Goal: Find specific page/section: Find specific page/section

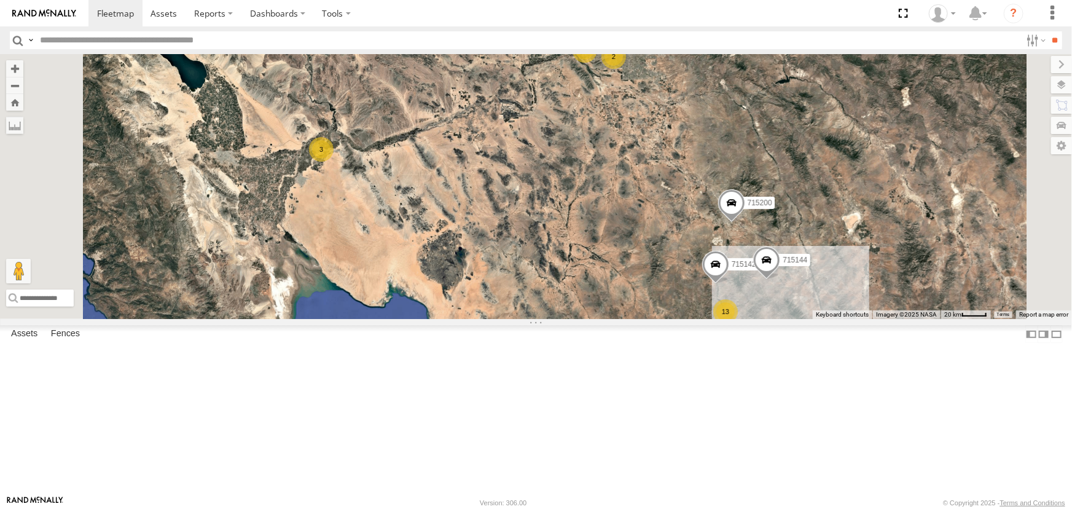
click at [0, 0] on div "P13 (Eduardo)" at bounding box center [0, 0] width 0 height 0
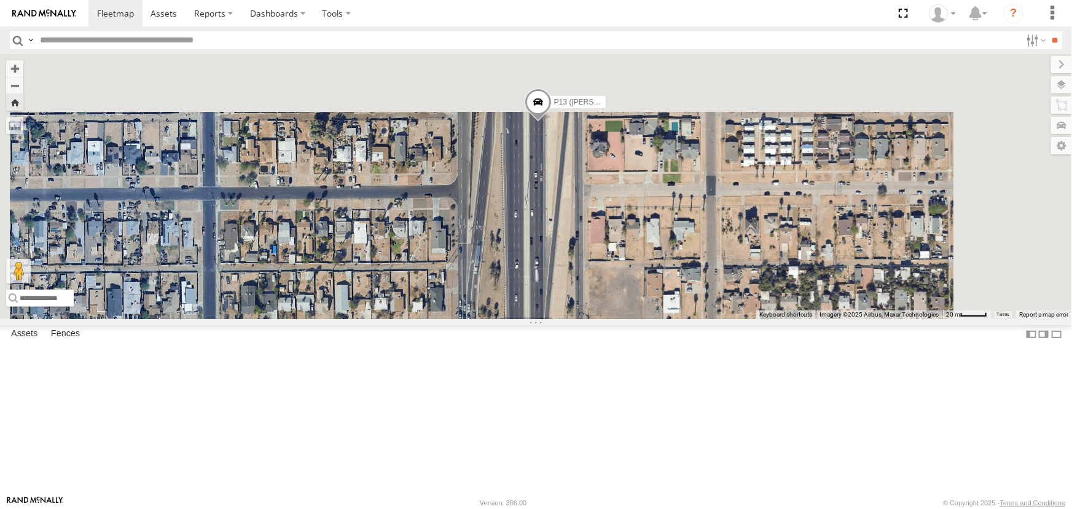
drag, startPoint x: 573, startPoint y: 177, endPoint x: 559, endPoint y: 442, distance: 265.7
click at [560, 319] on div "P13 (Eduardo)" at bounding box center [536, 186] width 1072 height 265
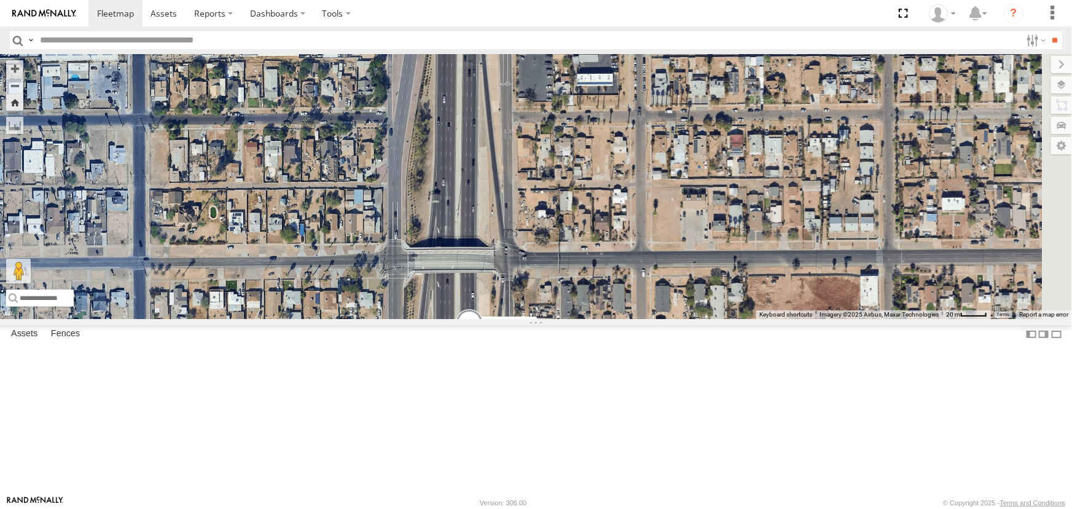
drag, startPoint x: 537, startPoint y: 314, endPoint x: 531, endPoint y: 380, distance: 66.6
click at [531, 319] on div "P13 (Eduardo)" at bounding box center [536, 186] width 1072 height 265
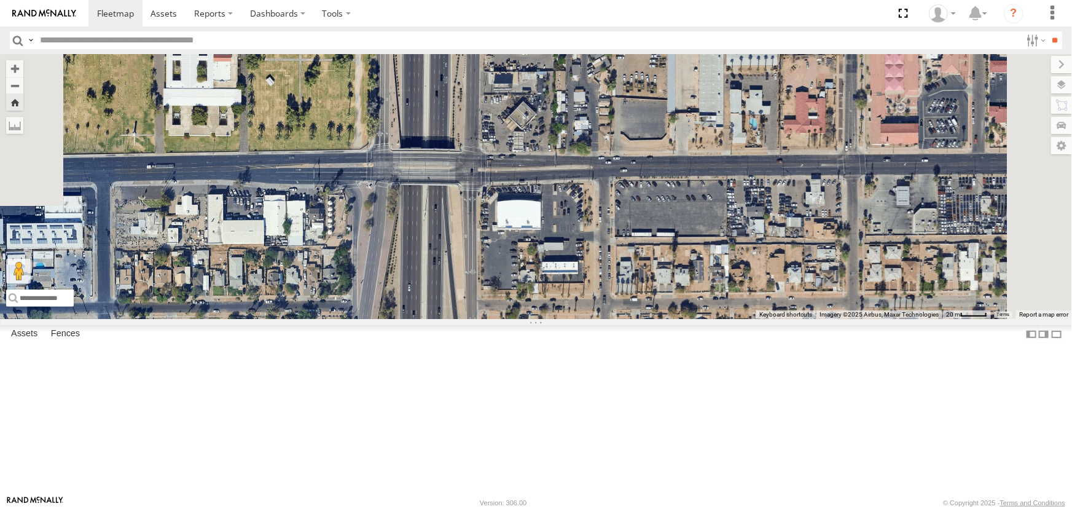
drag, startPoint x: 566, startPoint y: 252, endPoint x: 536, endPoint y: 382, distance: 132.3
click at [536, 319] on div "P13 (Eduardo)" at bounding box center [536, 186] width 1072 height 265
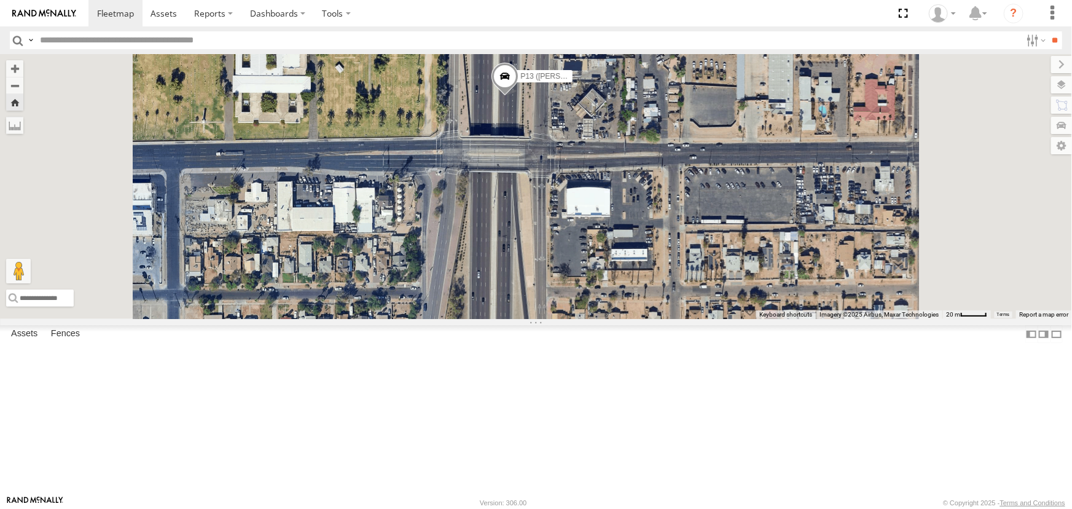
drag, startPoint x: 560, startPoint y: 221, endPoint x: 522, endPoint y: 359, distance: 142.8
click at [530, 319] on div "P13 (Eduardo)" at bounding box center [536, 186] width 1072 height 265
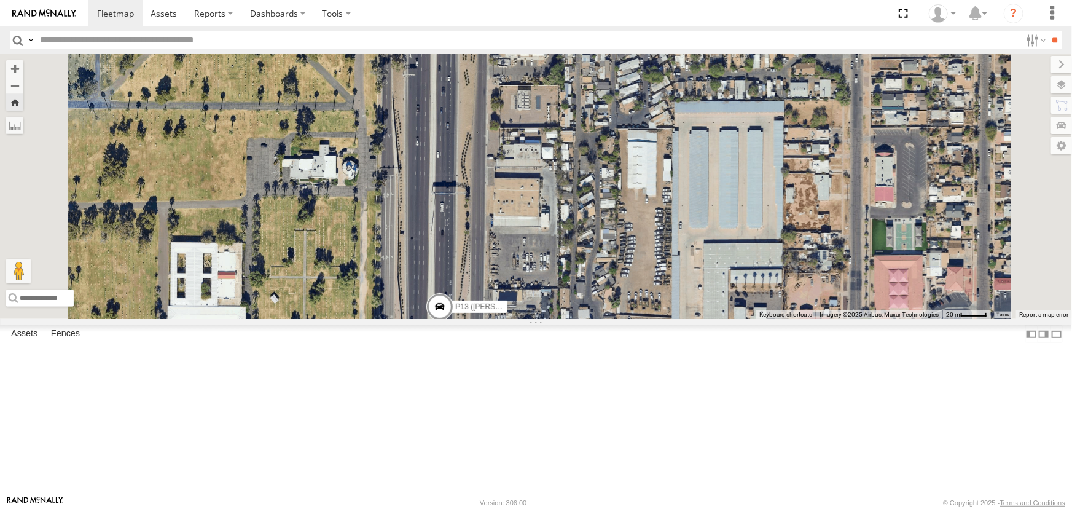
drag, startPoint x: 555, startPoint y: 234, endPoint x: 515, endPoint y: 356, distance: 128.0
click at [526, 319] on div "P13 (Eduardo)" at bounding box center [536, 186] width 1072 height 265
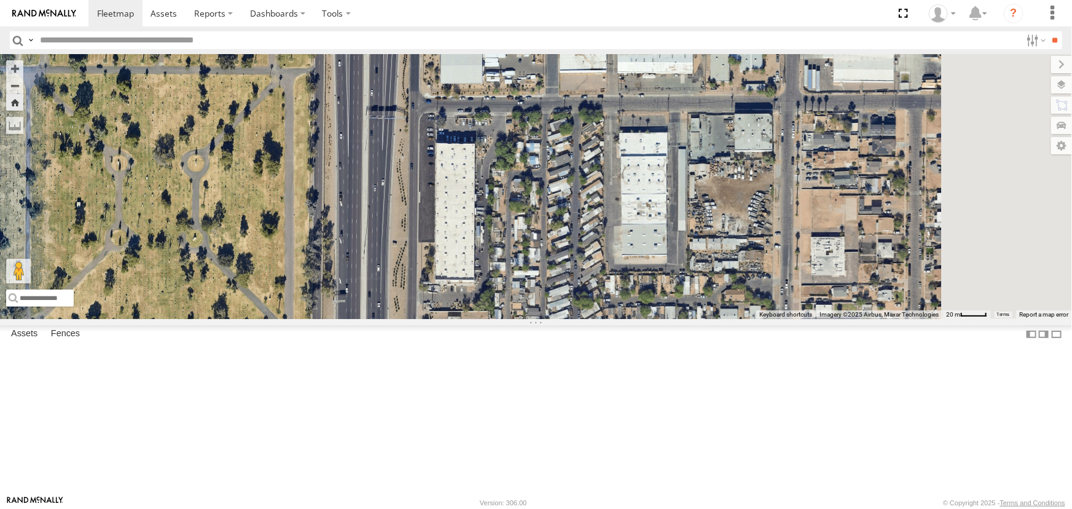
drag, startPoint x: 510, startPoint y: 255, endPoint x: 504, endPoint y: 353, distance: 97.9
click at [504, 319] on div "P13 (Eduardo)" at bounding box center [536, 186] width 1072 height 265
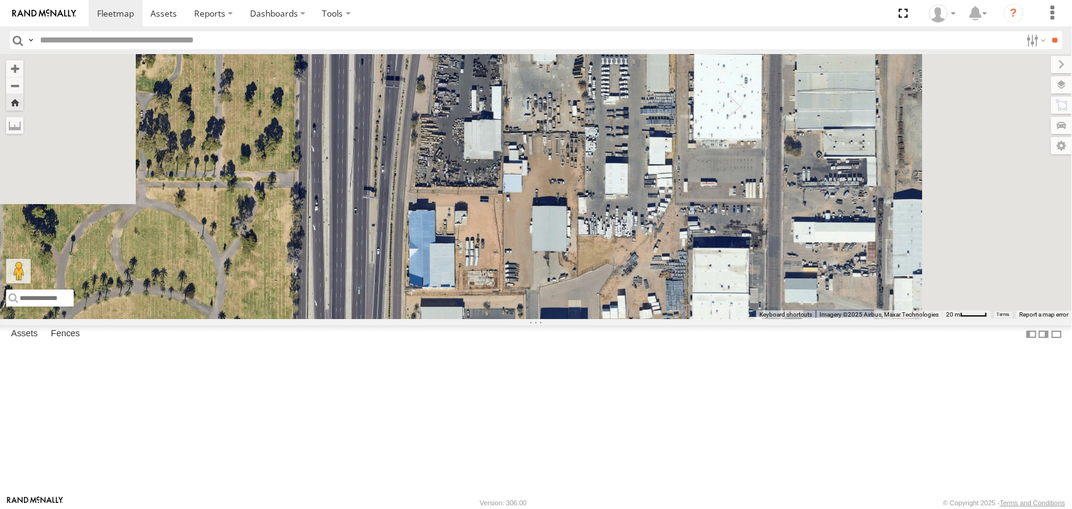
drag, startPoint x: 507, startPoint y: 245, endPoint x: 501, endPoint y: 409, distance: 163.5
click at [501, 319] on div "P13 (Eduardo)" at bounding box center [536, 186] width 1072 height 265
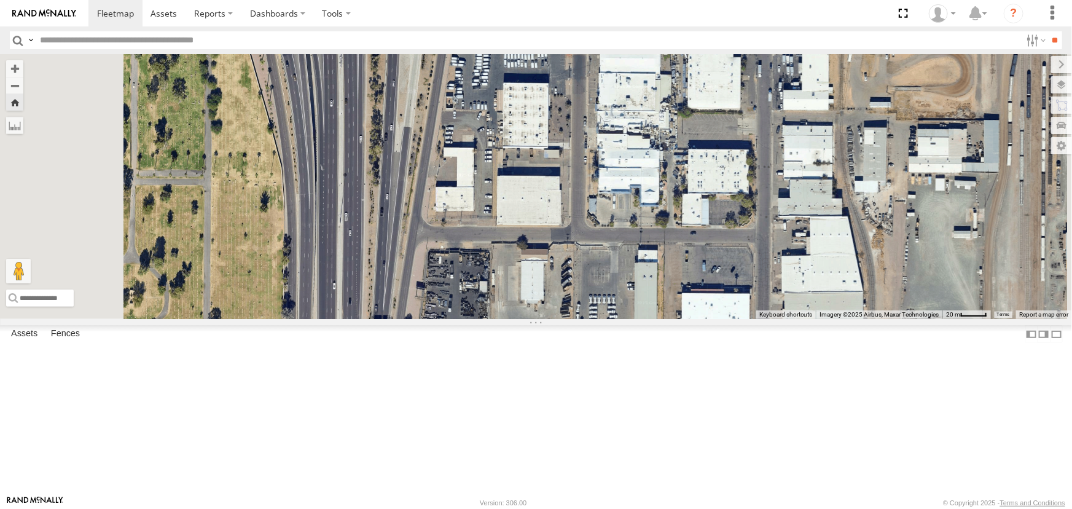
drag, startPoint x: 512, startPoint y: 351, endPoint x: 504, endPoint y: 428, distance: 77.2
click at [498, 319] on div "P13 (Eduardo)" at bounding box center [536, 186] width 1072 height 265
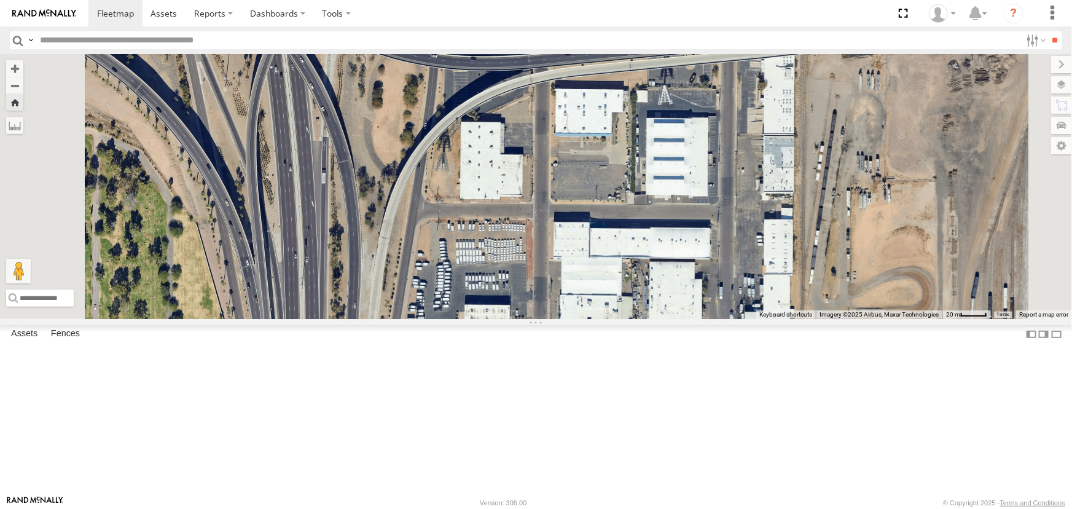
drag, startPoint x: 483, startPoint y: 335, endPoint x: 550, endPoint y: 453, distance: 135.1
click at [545, 319] on div "P13 (Eduardo)" at bounding box center [536, 186] width 1072 height 265
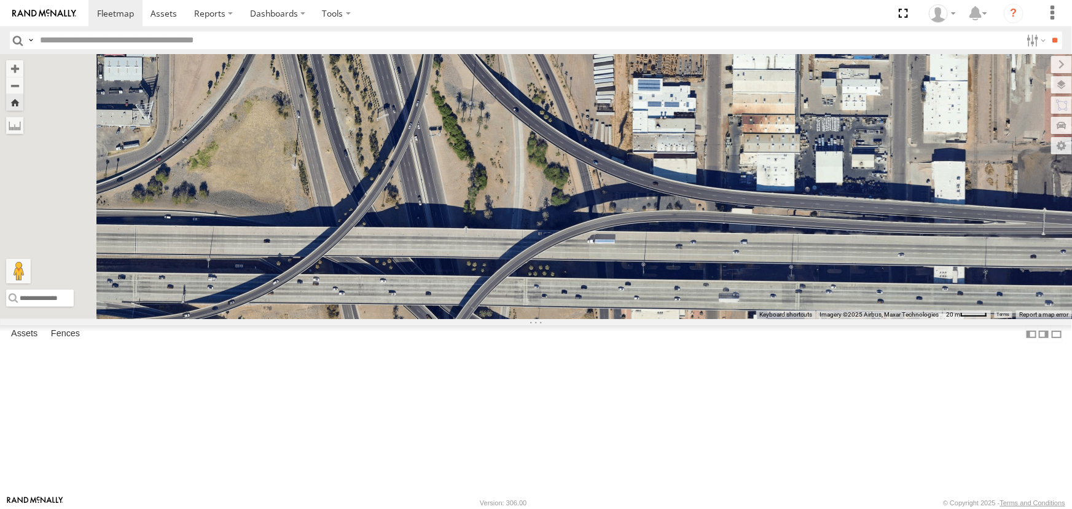
drag, startPoint x: 589, startPoint y: 445, endPoint x: 537, endPoint y: 305, distance: 150.1
click at [558, 319] on div "P13 (Eduardo)" at bounding box center [536, 186] width 1072 height 265
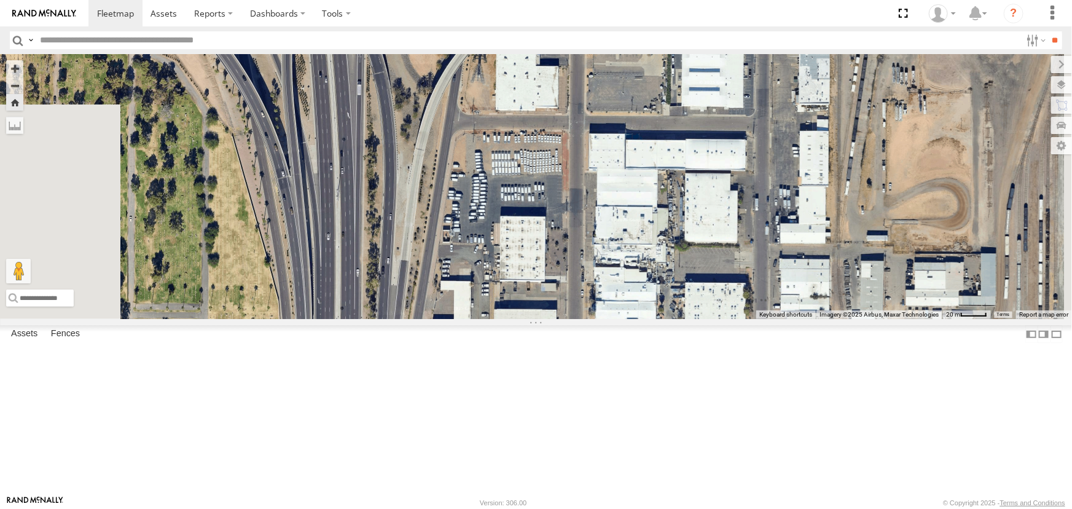
drag, startPoint x: 542, startPoint y: 321, endPoint x: 536, endPoint y: 282, distance: 39.1
click at [537, 290] on div "P13 (Eduardo)" at bounding box center [536, 186] width 1072 height 265
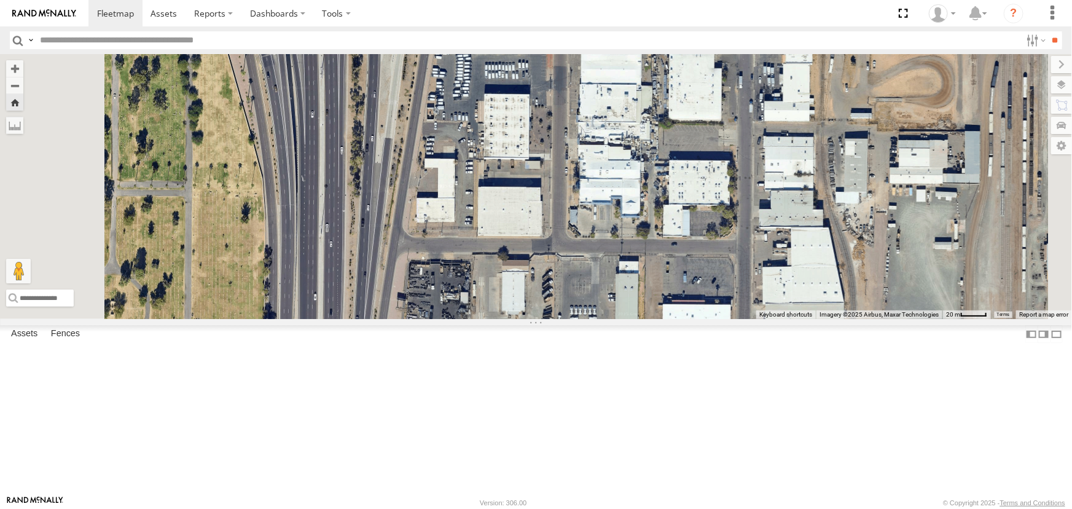
drag, startPoint x: 511, startPoint y: 342, endPoint x: 512, endPoint y: 282, distance: 60.2
click at [511, 293] on div "P13 (Eduardo)" at bounding box center [536, 186] width 1072 height 265
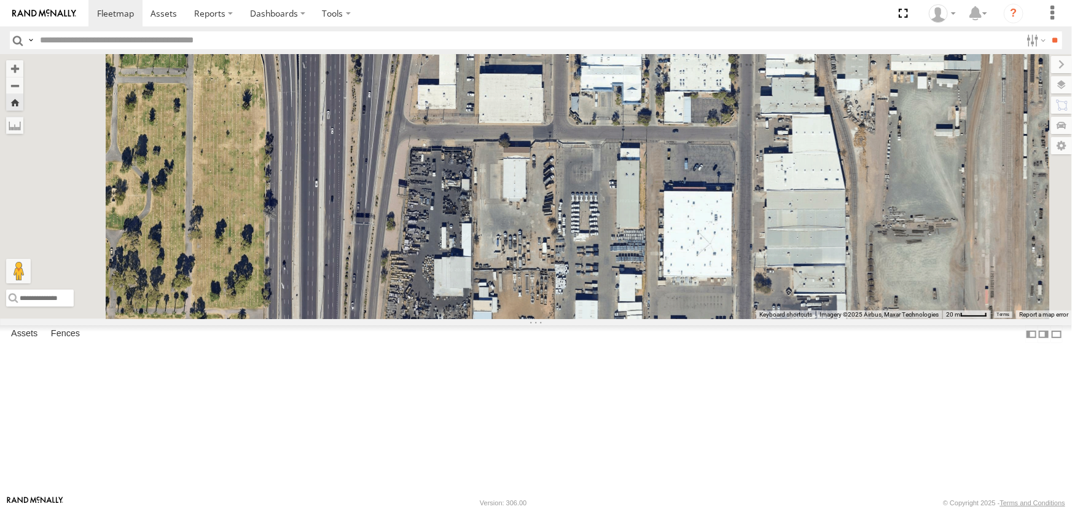
drag, startPoint x: 501, startPoint y: 315, endPoint x: 499, endPoint y: 254, distance: 60.8
click at [501, 267] on div "P13 (Eduardo)" at bounding box center [536, 186] width 1072 height 265
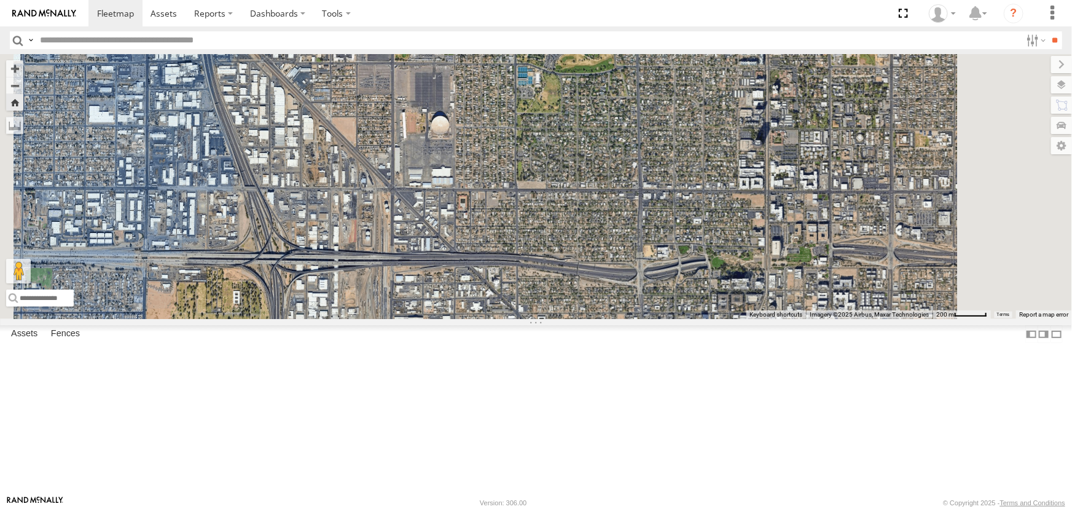
drag, startPoint x: 454, startPoint y: 246, endPoint x: 421, endPoint y: 430, distance: 186.7
click at [421, 319] on div "P13 (Eduardo)" at bounding box center [536, 186] width 1072 height 265
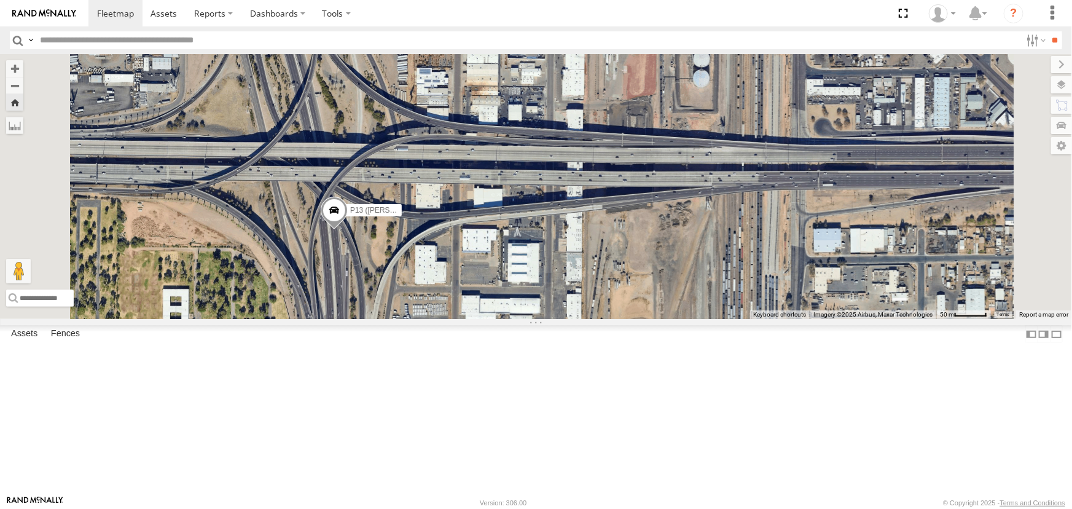
drag, startPoint x: 441, startPoint y: 256, endPoint x: 464, endPoint y: 356, distance: 102.7
click at [464, 319] on div "P13 (Eduardo)" at bounding box center [536, 186] width 1072 height 265
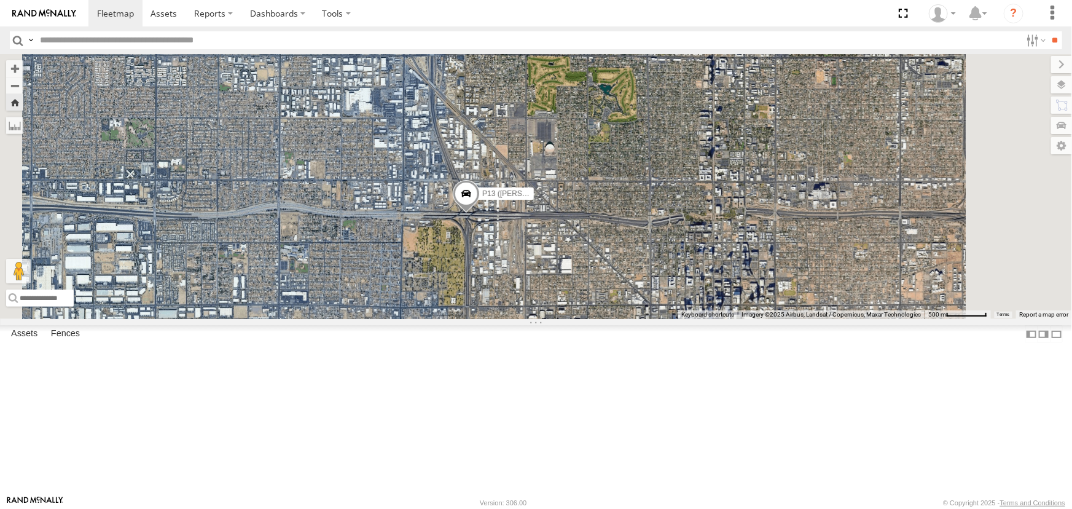
drag, startPoint x: 688, startPoint y: 170, endPoint x: 613, endPoint y: 339, distance: 185.1
click at [613, 319] on div "P13 (Eduardo)" at bounding box center [536, 186] width 1072 height 265
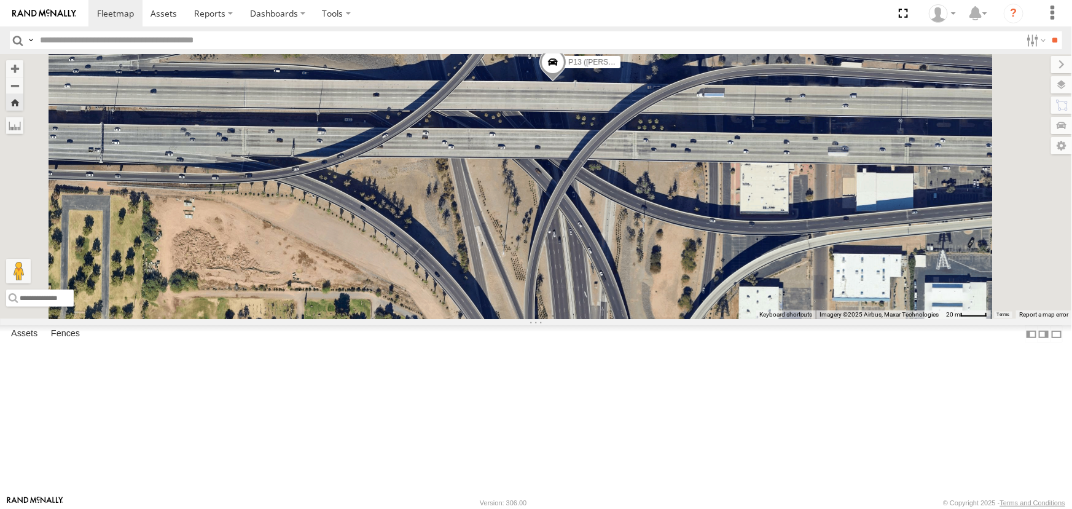
drag, startPoint x: 697, startPoint y: 315, endPoint x: 656, endPoint y: 442, distance: 133.3
click at [656, 319] on div "P13 (Eduardo)" at bounding box center [536, 186] width 1072 height 265
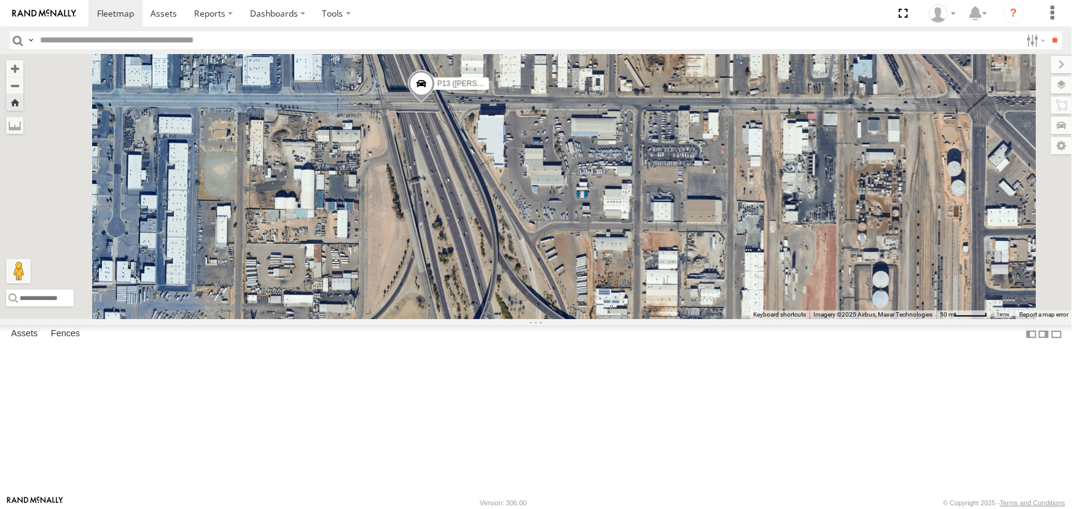
drag, startPoint x: 587, startPoint y: 268, endPoint x: 593, endPoint y: 372, distance: 103.4
click at [593, 319] on div "P13 (Eduardo)" at bounding box center [536, 186] width 1072 height 265
click at [118, 17] on span at bounding box center [115, 13] width 37 height 12
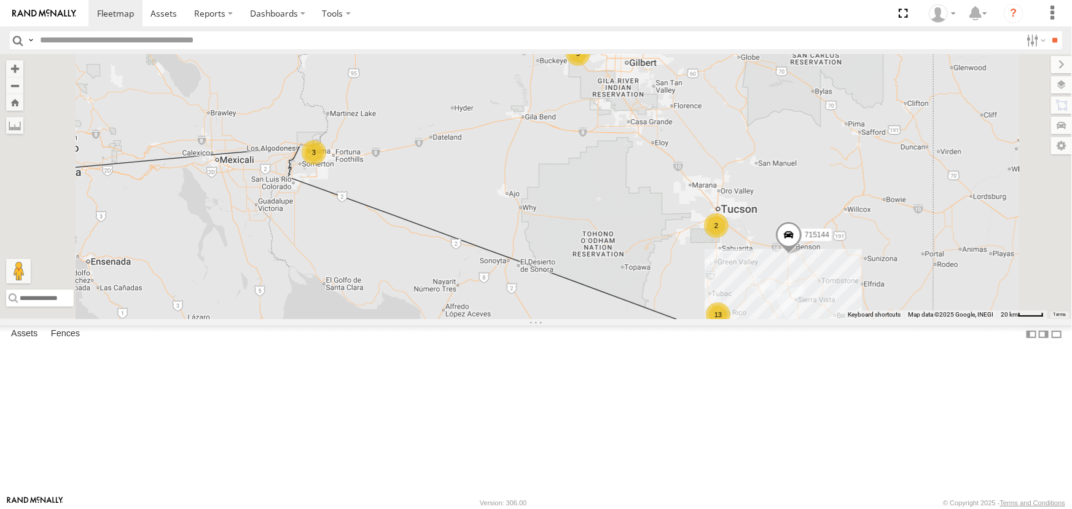
click at [0, 0] on div "P13 (Eduardo) All Assets" at bounding box center [0, 0] width 0 height 0
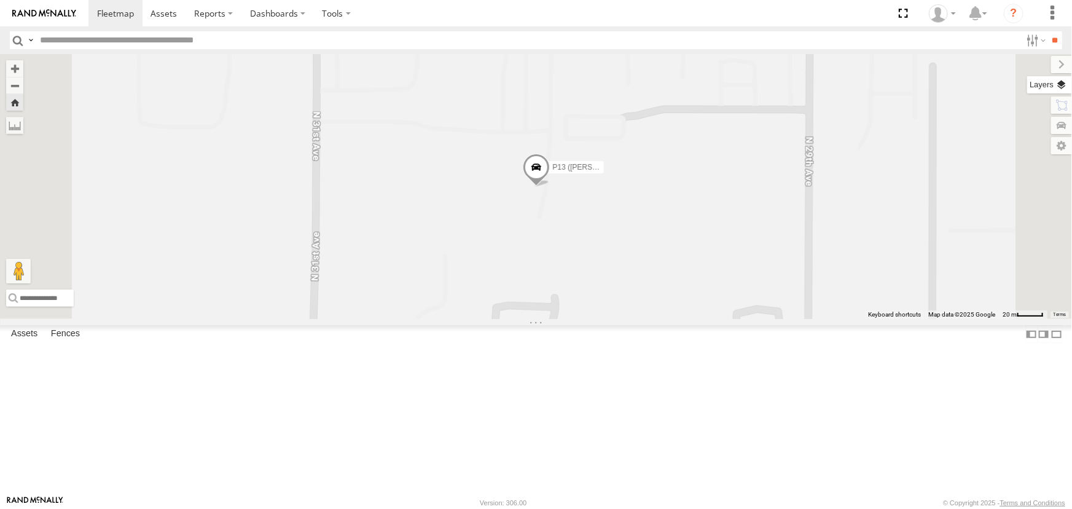
click at [1063, 83] on label at bounding box center [1049, 84] width 45 height 17
click at [0, 0] on span "Basemaps" at bounding box center [0, 0] width 0 height 0
click at [0, 0] on span "Satellite" at bounding box center [0, 0] width 0 height 0
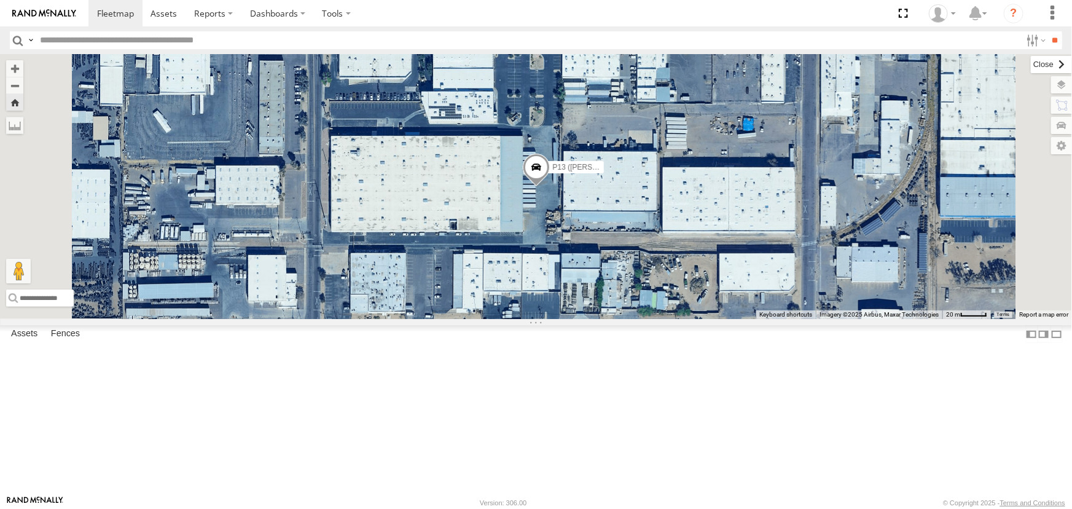
click at [1031, 65] on label at bounding box center [1051, 64] width 41 height 17
click at [0, 0] on link at bounding box center [0, 0] width 0 height 0
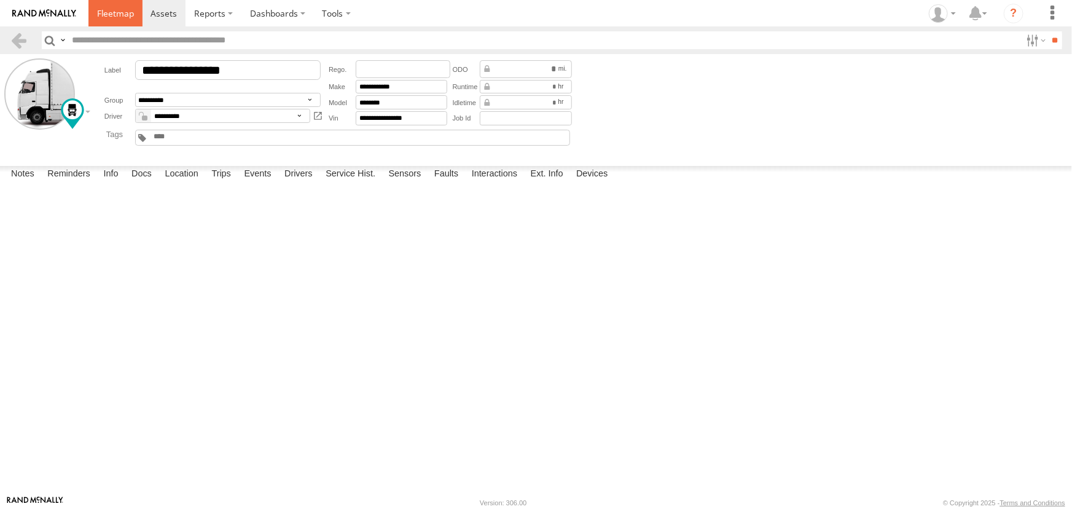
click at [114, 17] on span at bounding box center [115, 13] width 37 height 12
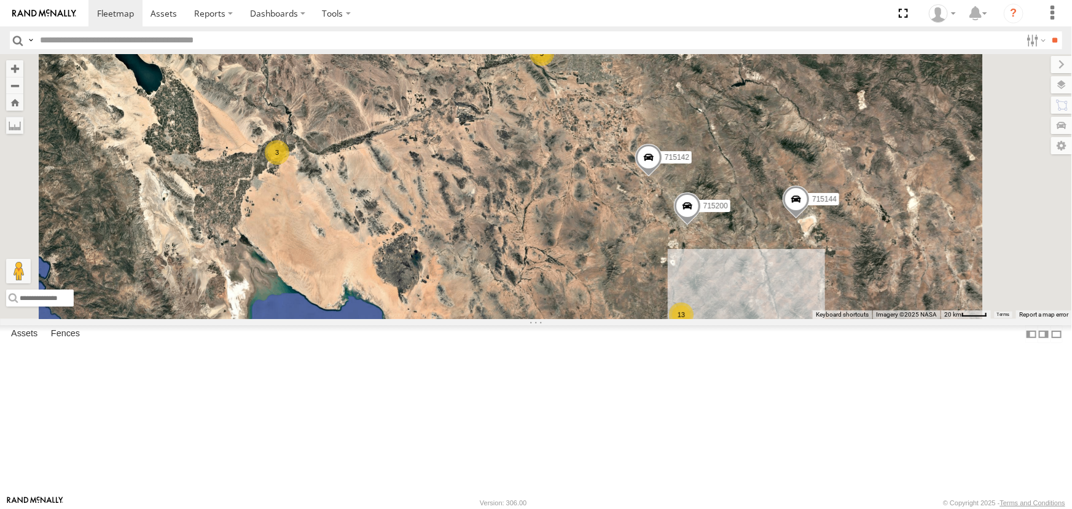
click at [0, 0] on div "P13 (Eduardo)" at bounding box center [0, 0] width 0 height 0
